Goal: Task Accomplishment & Management: Manage account settings

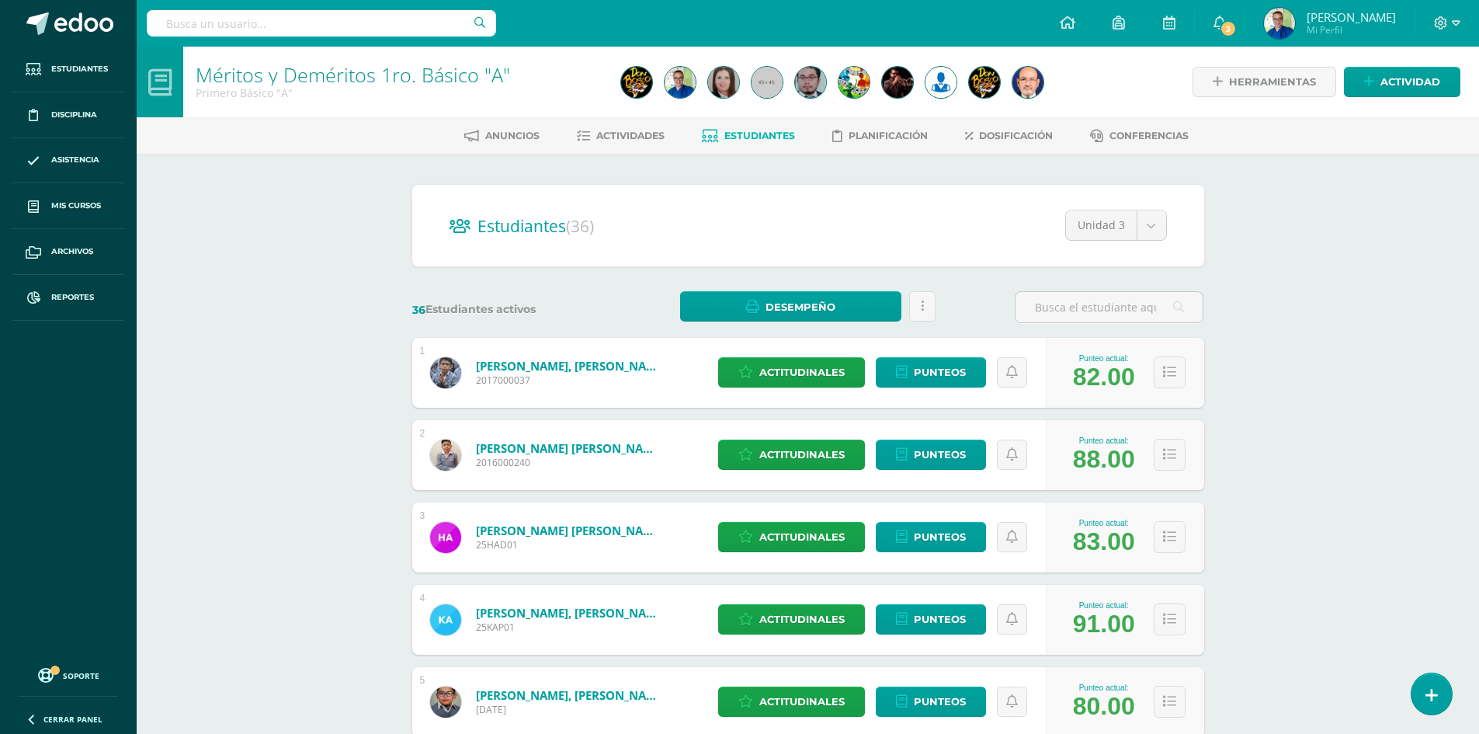
click at [1384, 19] on span "Ismael" at bounding box center [1351, 17] width 89 height 16
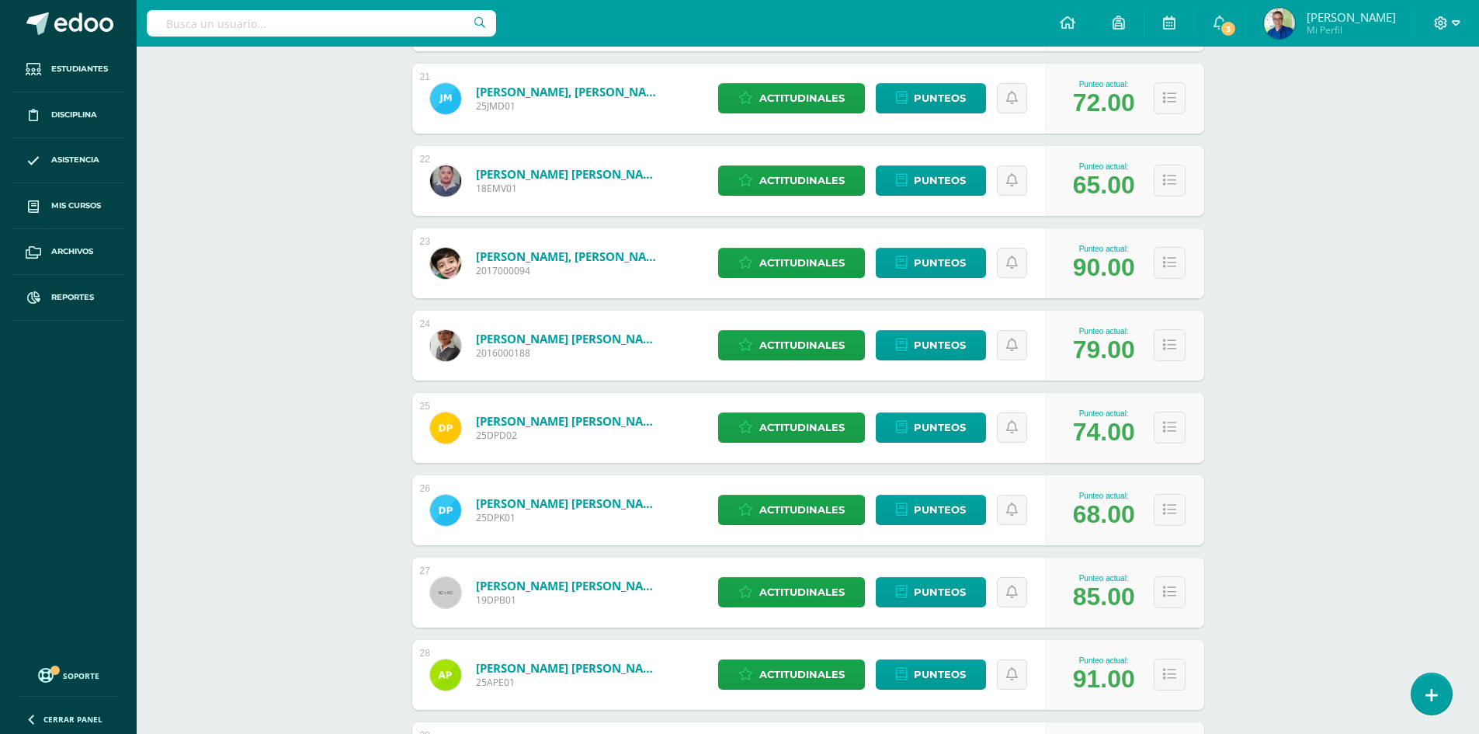
click at [1450, 19] on span at bounding box center [1447, 23] width 26 height 17
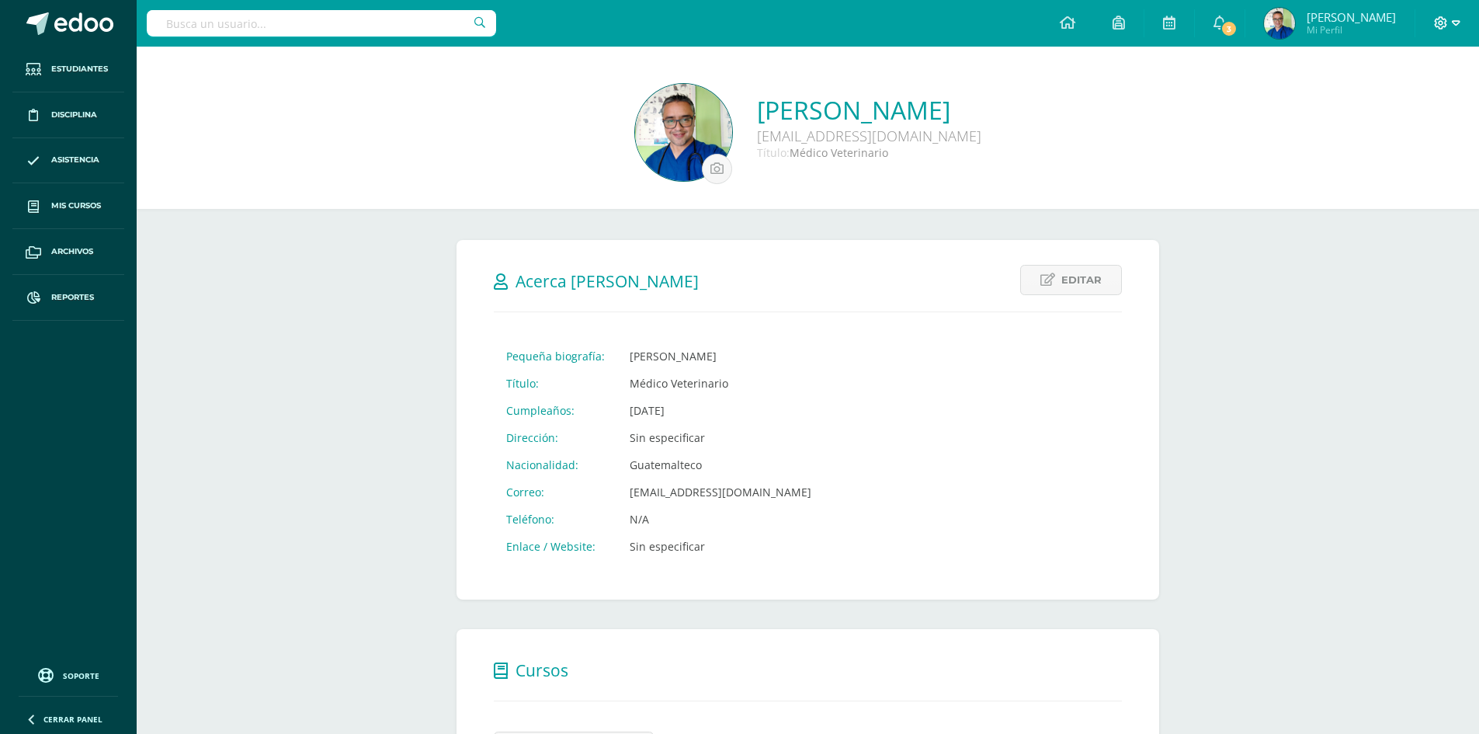
click at [1454, 19] on icon at bounding box center [1456, 23] width 9 height 14
click at [1403, 104] on span "Cerrar sesión" at bounding box center [1407, 106] width 70 height 15
